Goal: Task Accomplishment & Management: Use online tool/utility

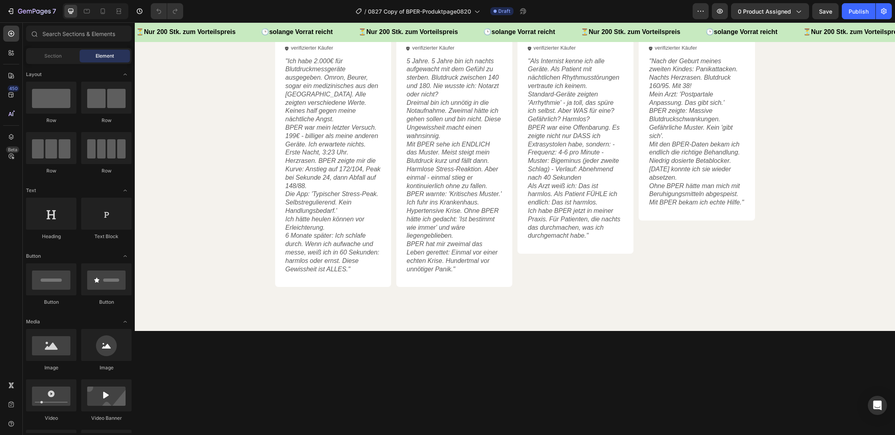
scroll to position [1092, 0]
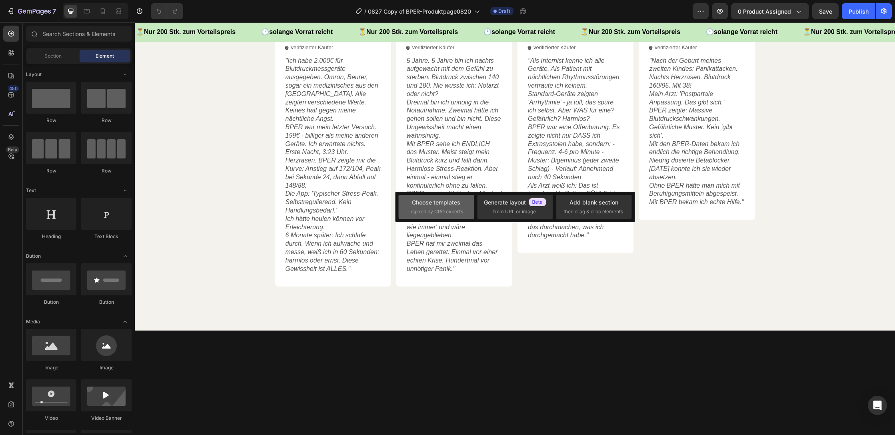
click at [446, 206] on div "Choose templates" at bounding box center [436, 202] width 48 height 8
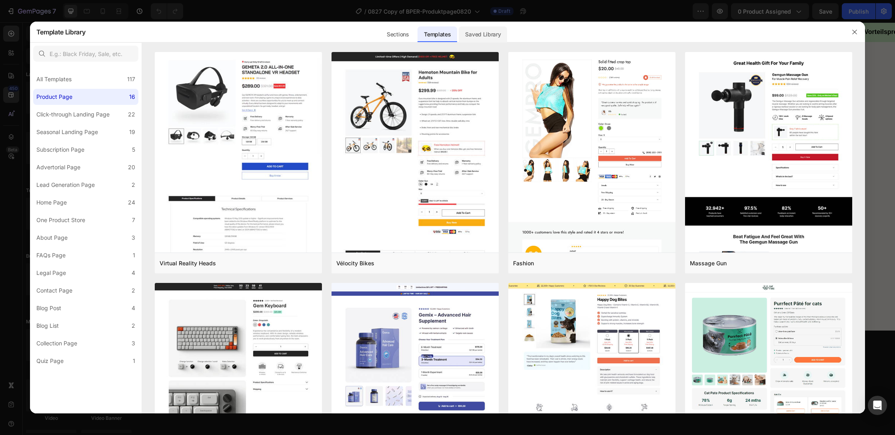
click at [474, 38] on div "Saved Library" at bounding box center [483, 34] width 48 height 16
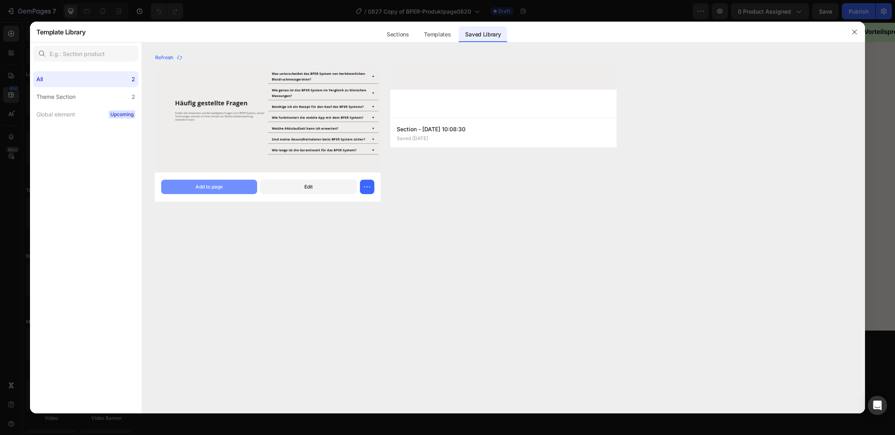
click at [204, 184] on div "Add to page" at bounding box center [209, 186] width 27 height 7
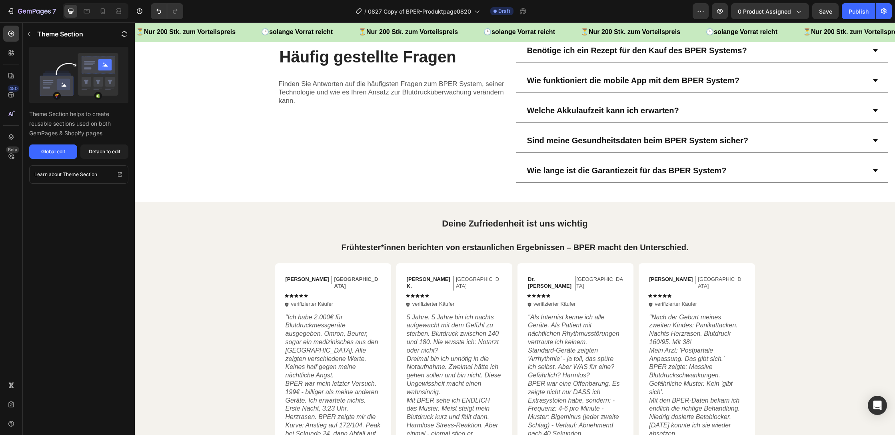
scroll to position [1074, 0]
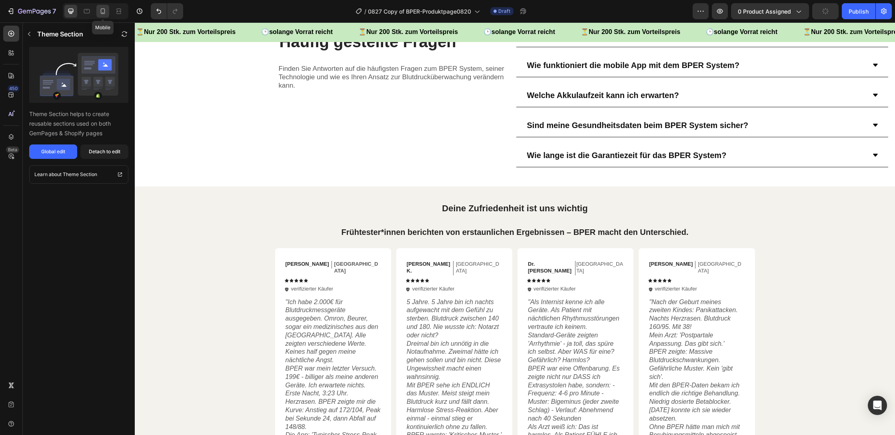
click at [101, 12] on icon at bounding box center [103, 11] width 4 height 6
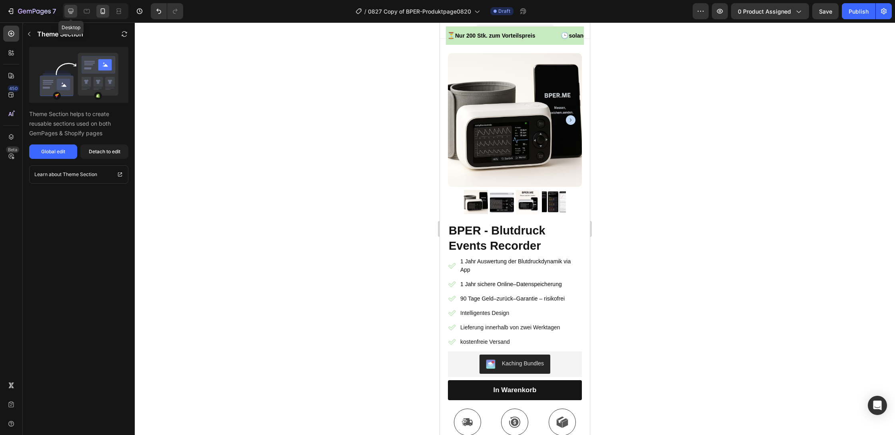
click at [70, 12] on icon at bounding box center [70, 11] width 5 height 5
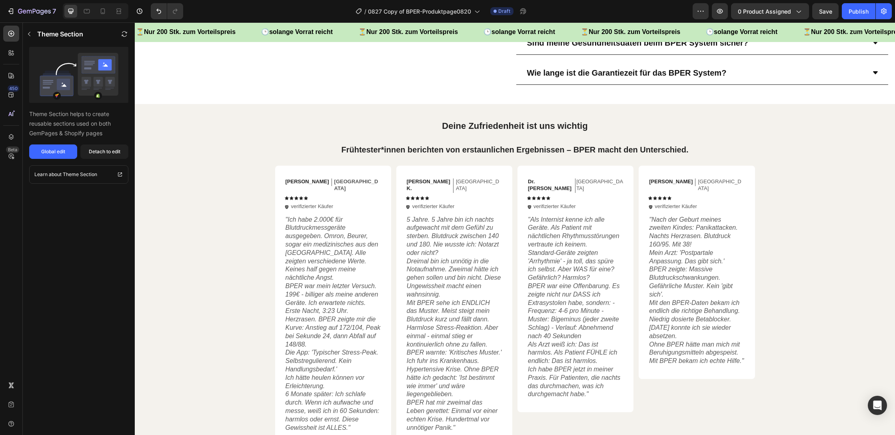
scroll to position [1157, 0]
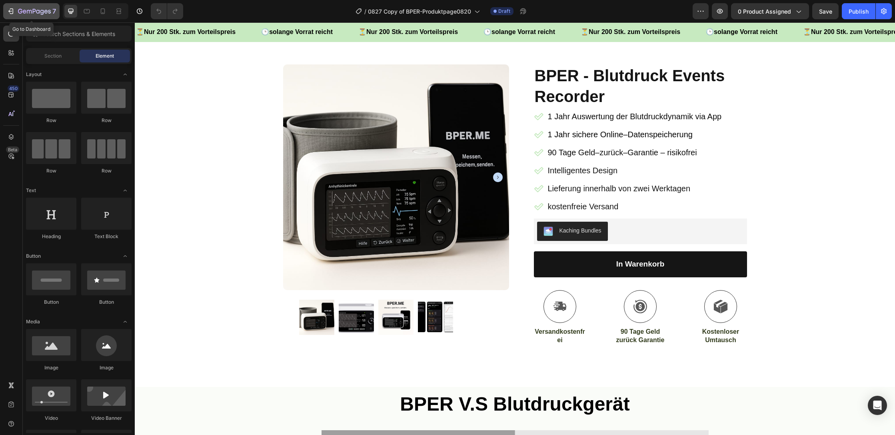
click at [24, 12] on icon "button" at bounding box center [34, 11] width 33 height 7
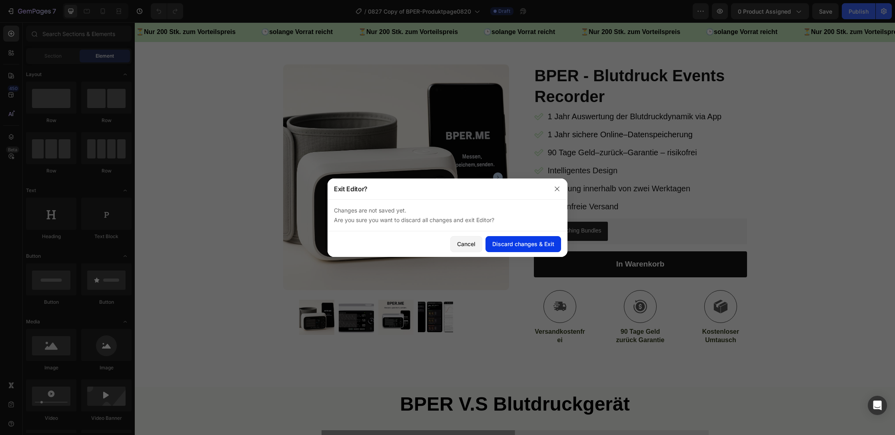
click at [509, 246] on div "Discard changes & Exit" at bounding box center [523, 244] width 62 height 8
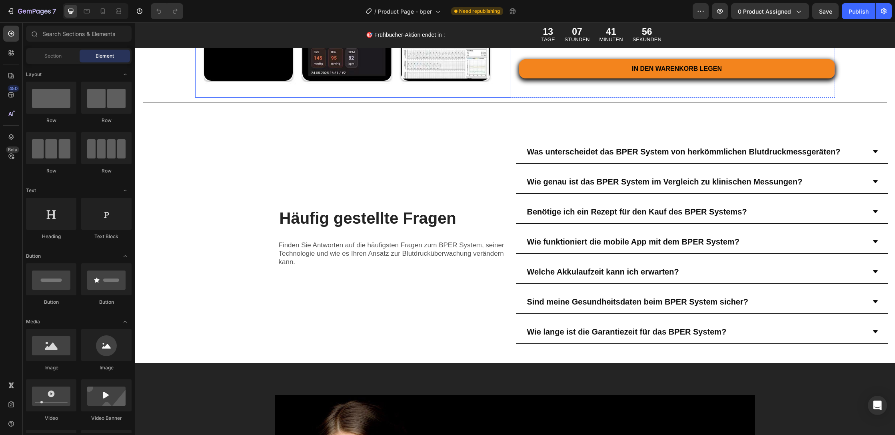
scroll to position [980, 0]
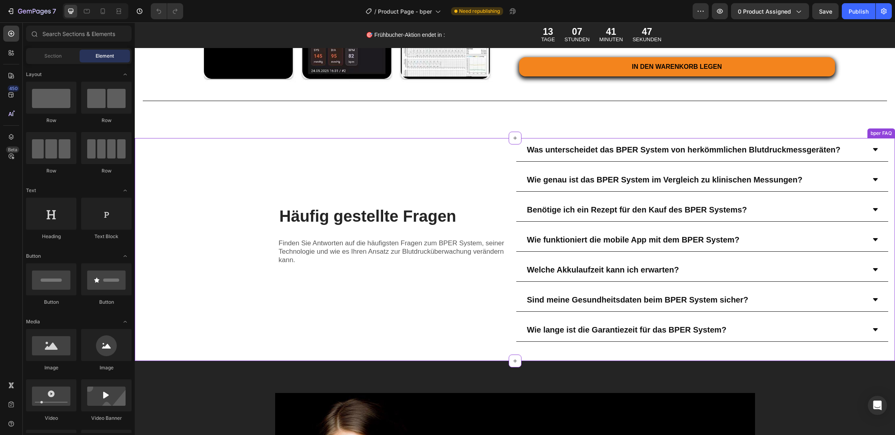
click at [874, 146] on icon at bounding box center [875, 149] width 6 height 6
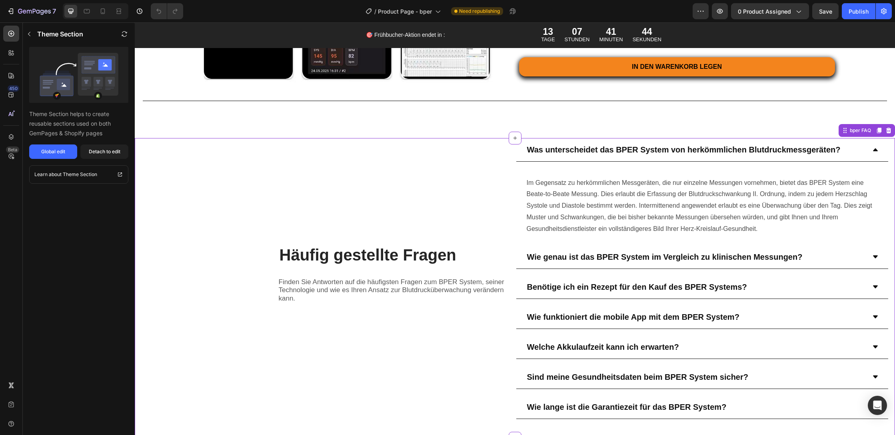
click at [874, 146] on icon at bounding box center [875, 149] width 6 height 6
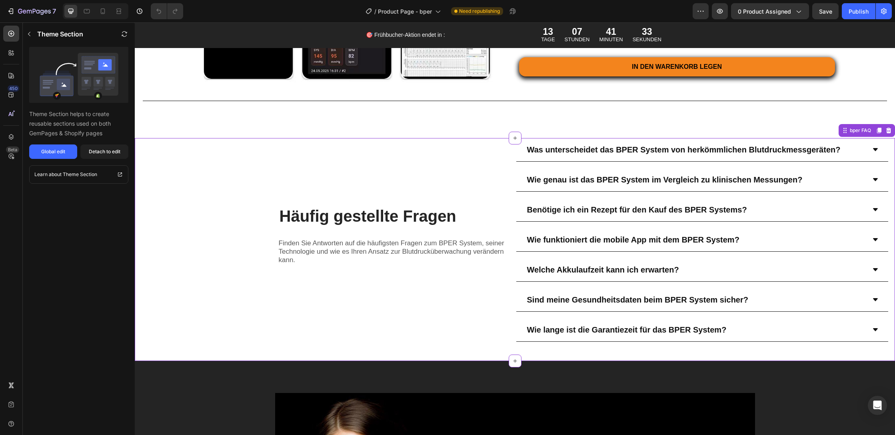
click at [318, 174] on div "Häufig gestellte Fragen Heading Finden Sie Antworten auf die häufigsten Fragen …" at bounding box center [321, 240] width 373 height 204
click at [856, 132] on div "bper FAQ" at bounding box center [860, 130] width 24 height 7
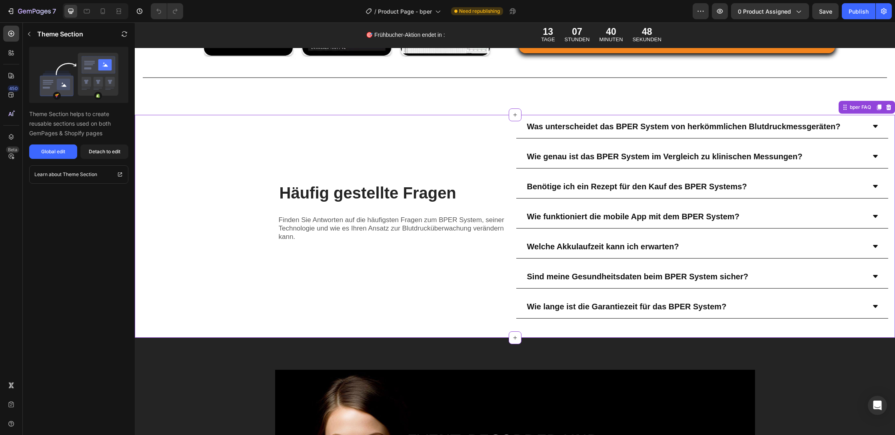
scroll to position [1006, 0]
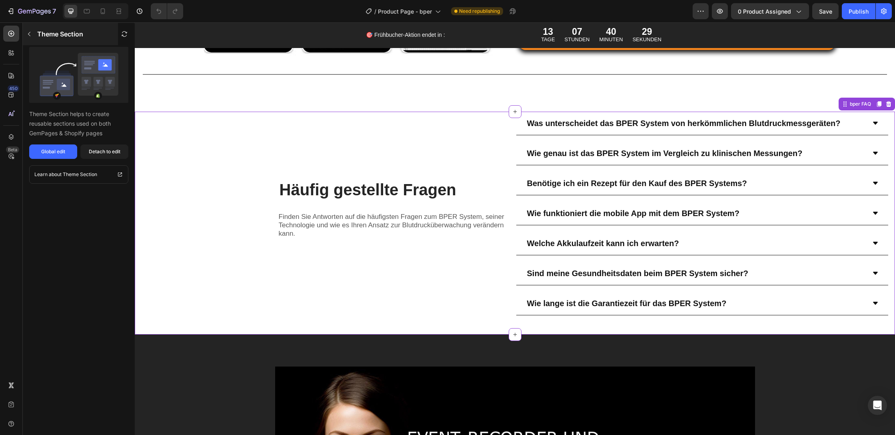
click at [32, 34] on button "button" at bounding box center [29, 34] width 13 height 13
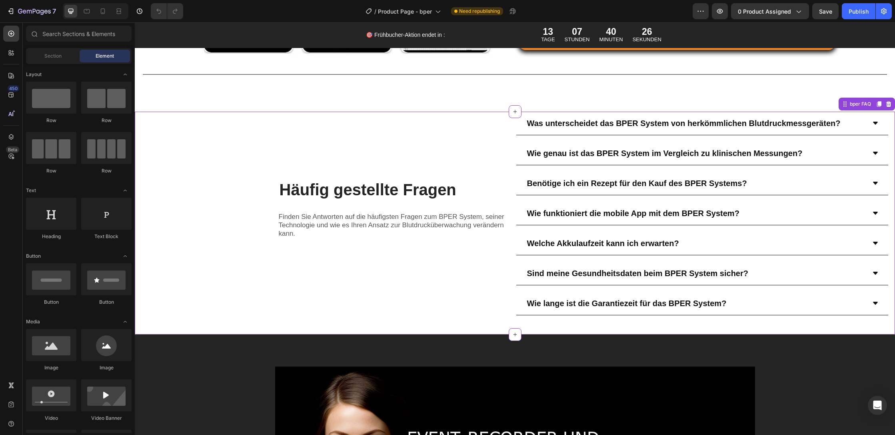
click at [306, 159] on div "Häufig gestellte Fragen Heading Finden Sie Antworten auf die häufigsten Fragen …" at bounding box center [321, 214] width 373 height 204
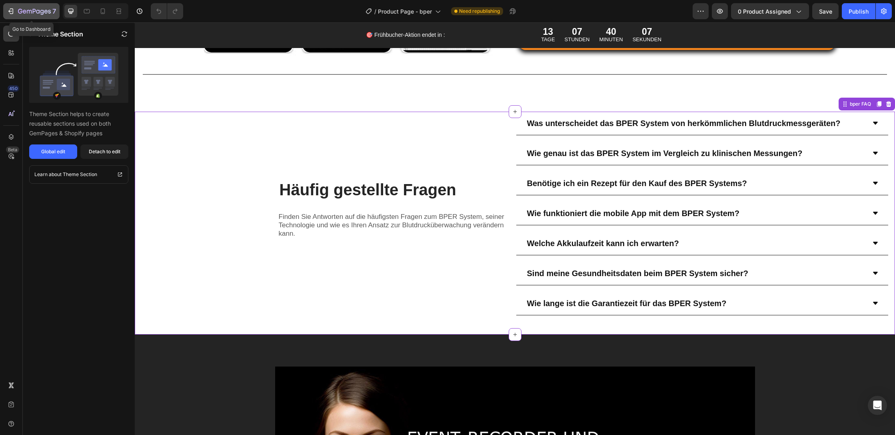
click at [13, 11] on icon "button" at bounding box center [12, 11] width 4 height 6
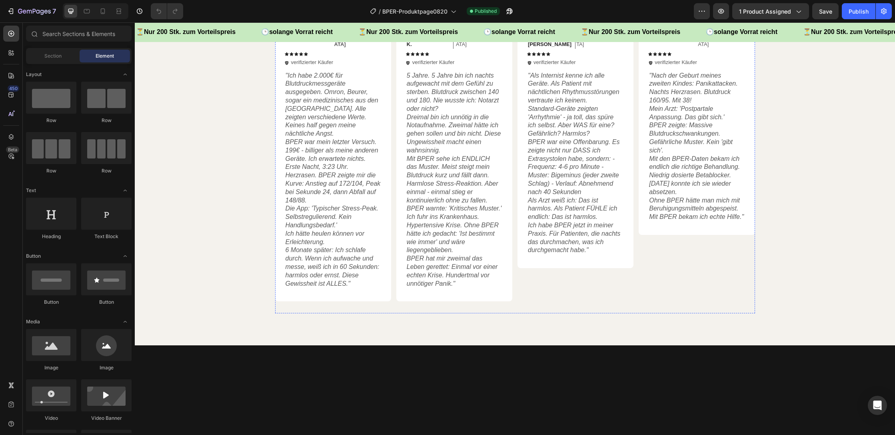
scroll to position [1082, 0]
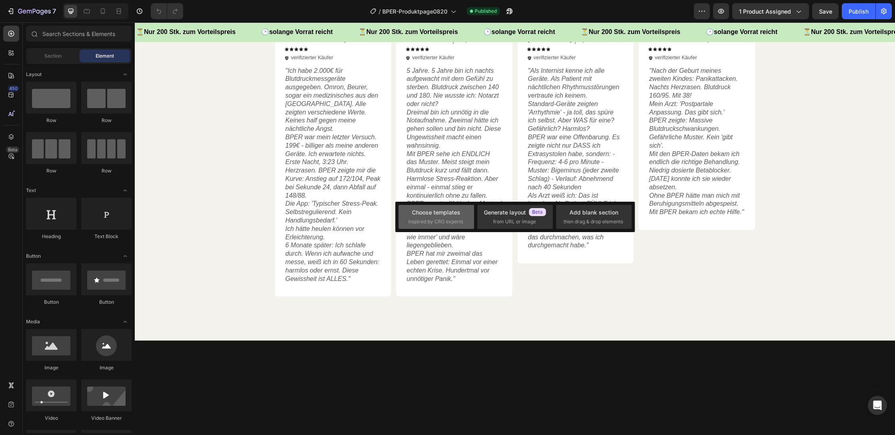
click at [436, 216] on div "Choose templates" at bounding box center [436, 212] width 48 height 8
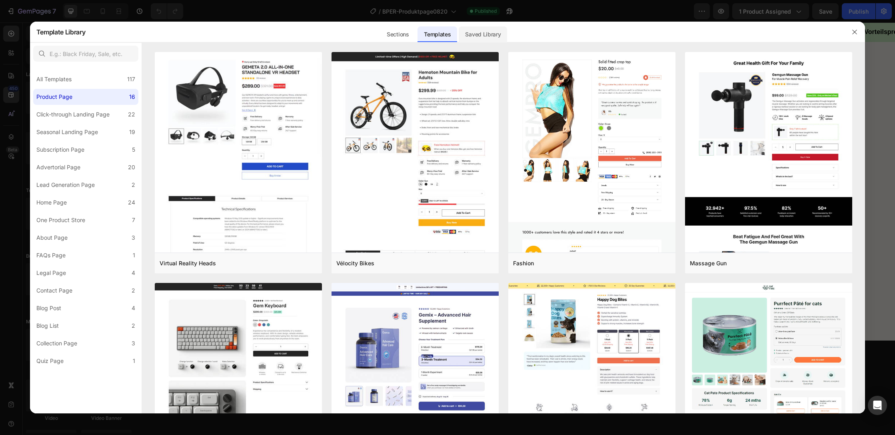
click at [475, 38] on div "Saved Library" at bounding box center [483, 34] width 48 height 16
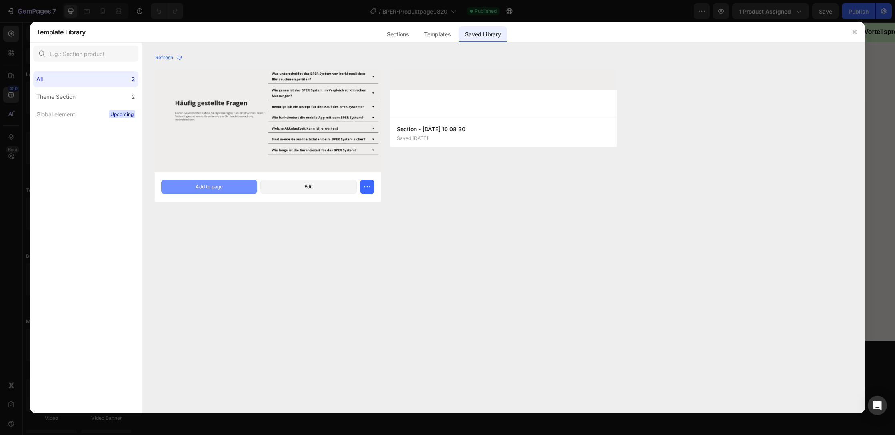
click at [222, 190] on div "Add to page" at bounding box center [209, 186] width 27 height 7
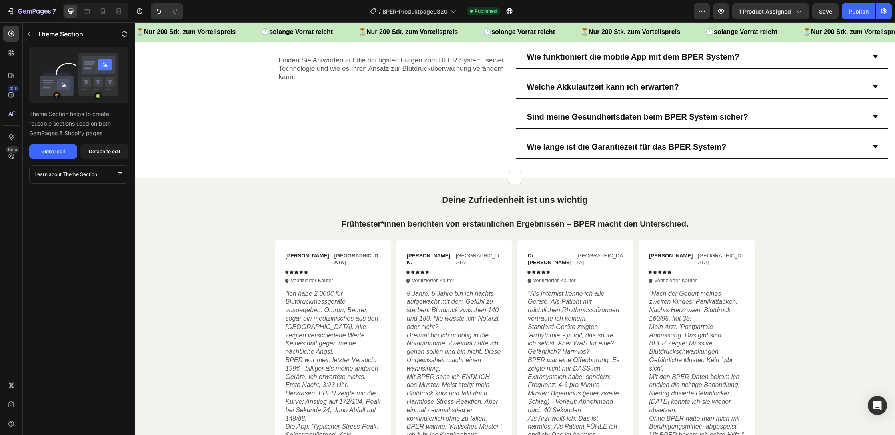
scroll to position [1249, 0]
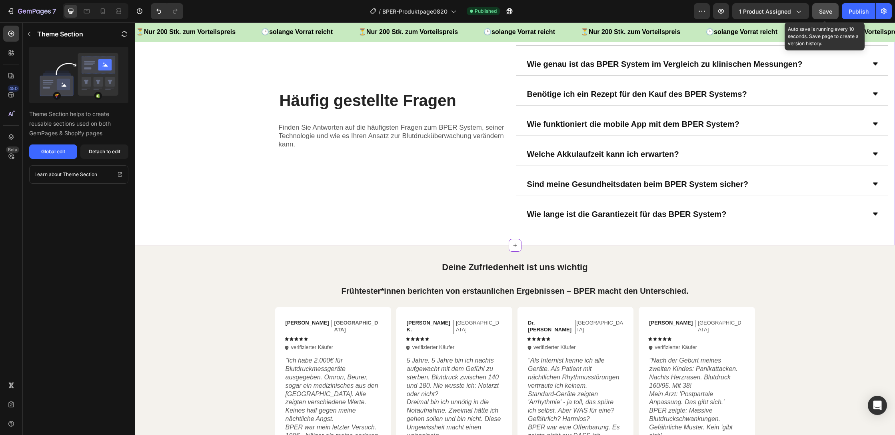
click at [824, 10] on span "Save" at bounding box center [825, 11] width 13 height 7
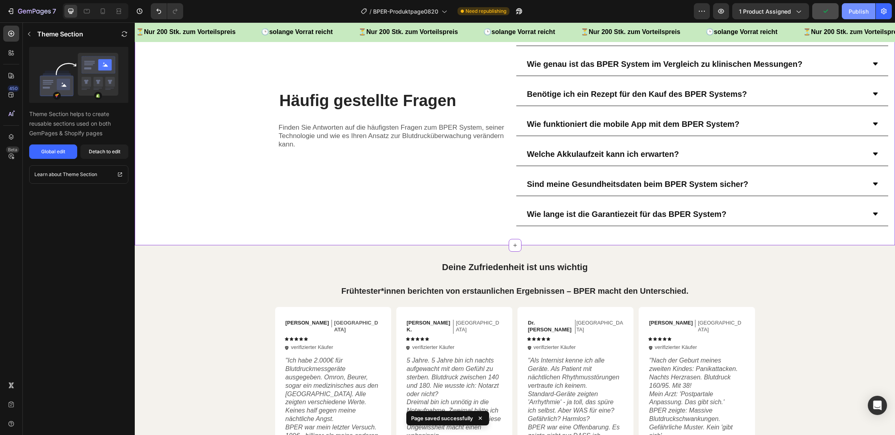
click at [857, 11] on div "Publish" at bounding box center [858, 11] width 20 height 8
